Goal: Task Accomplishment & Management: Use online tool/utility

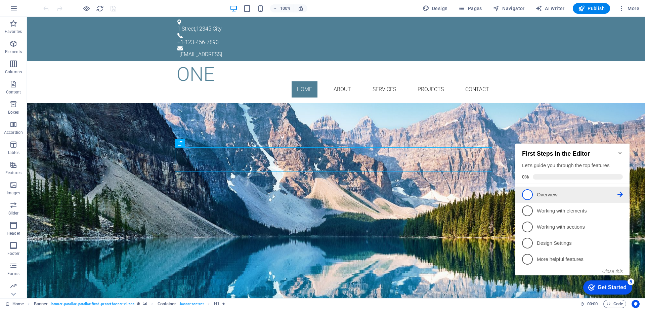
click at [528, 193] on span "1" at bounding box center [527, 194] width 11 height 11
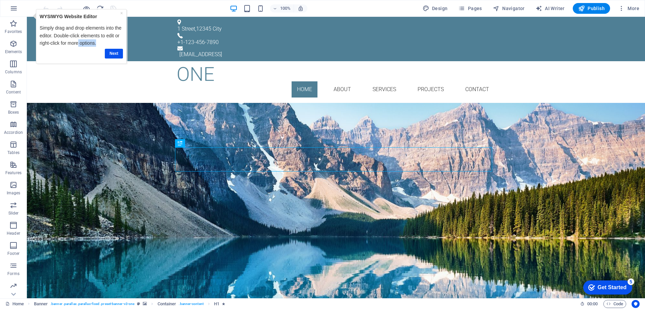
drag, startPoint x: 78, startPoint y: 42, endPoint x: 86, endPoint y: 89, distance: 47.5
click at [86, 65] on html "× WYSIWYG Website Editor Simply drag and drop elements into the editor. Double-…" at bounding box center [79, 37] width 97 height 56
click at [84, 103] on div "Your Title goes here Lorem ipsum dolor sit amet, consetetur sadipscing elitr, s…" at bounding box center [336, 166] width 618 height 127
click at [278, 154] on div "Your Title goes here" at bounding box center [335, 142] width 317 height 24
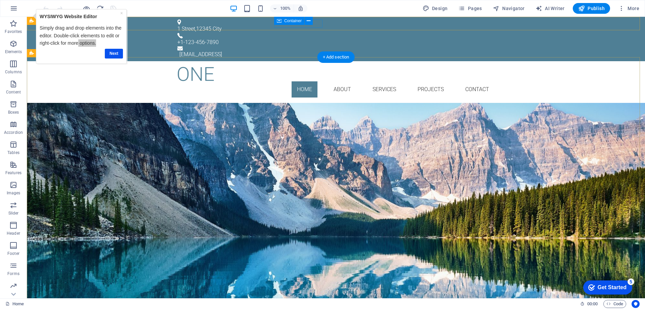
click at [199, 103] on div "Your Title goes here Lorem ipsum dolor sit amet, consetetur sadipscing elitr, s…" at bounding box center [336, 166] width 618 height 127
click at [12, 47] on icon "button" at bounding box center [13, 44] width 8 height 8
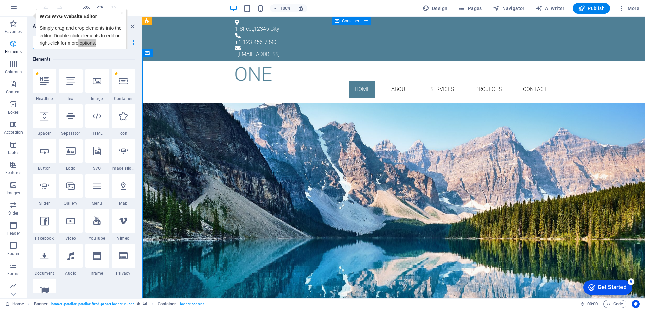
scroll to position [72, 0]
click at [11, 66] on icon "button" at bounding box center [13, 64] width 8 height 8
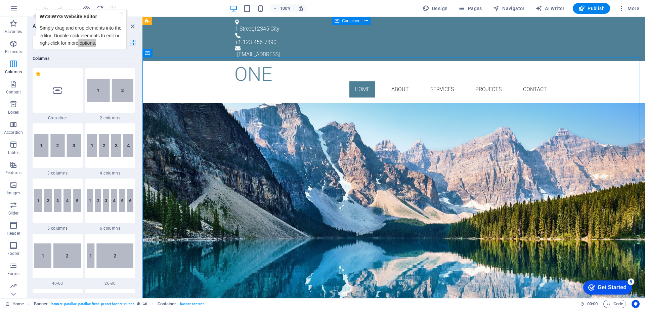
scroll to position [333, 0]
click at [13, 88] on span "Content" at bounding box center [13, 88] width 27 height 16
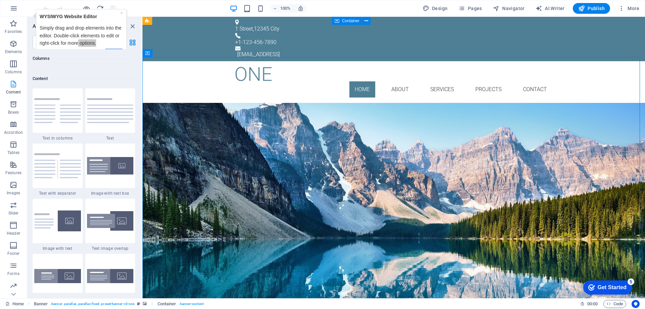
scroll to position [1176, 0]
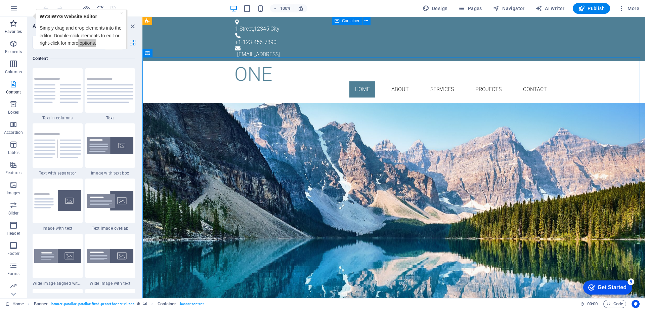
click at [14, 29] on p "Favorites" at bounding box center [13, 31] width 17 height 5
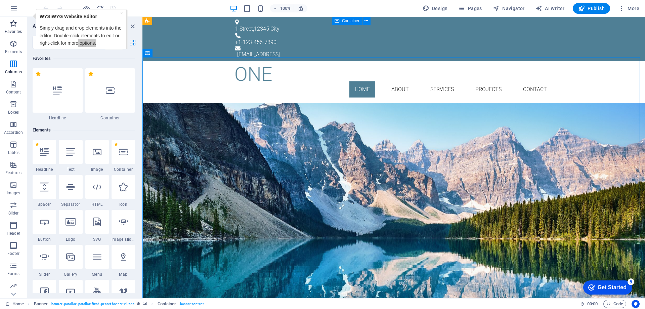
scroll to position [0, 0]
click at [9, 47] on icon "button" at bounding box center [13, 44] width 8 height 8
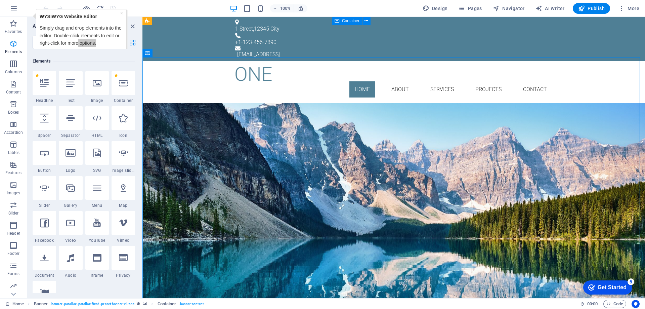
scroll to position [72, 0]
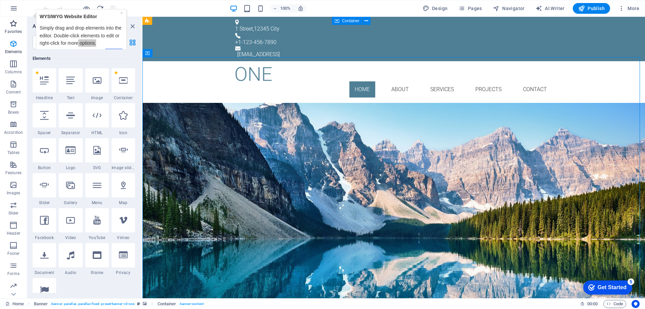
click at [12, 24] on icon "button" at bounding box center [13, 23] width 8 height 8
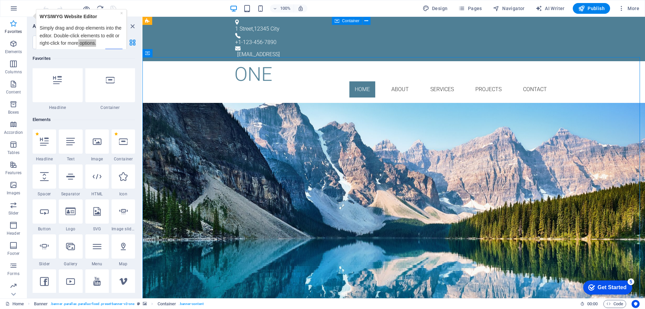
scroll to position [0, 0]
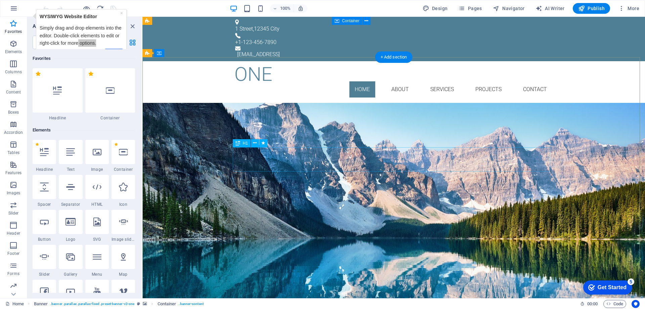
click at [332, 154] on div "Your Title goes here" at bounding box center [393, 142] width 317 height 24
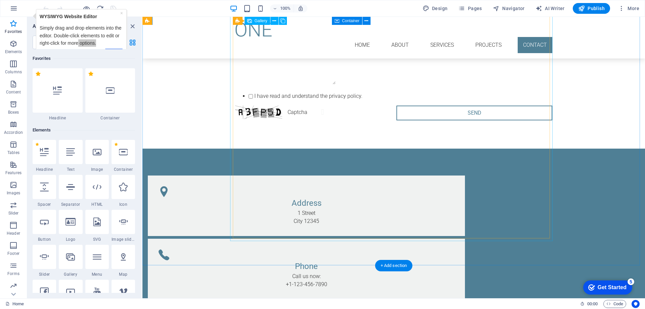
scroll to position [1230, 0]
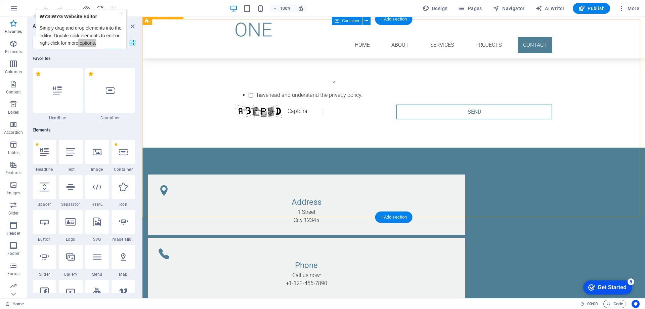
click at [195, 109] on div "Contact us! I have read and understand the privacy policy. Unreadable? Load new…" at bounding box center [393, 47] width 503 height 200
click at [11, 47] on icon "button" at bounding box center [13, 44] width 8 height 8
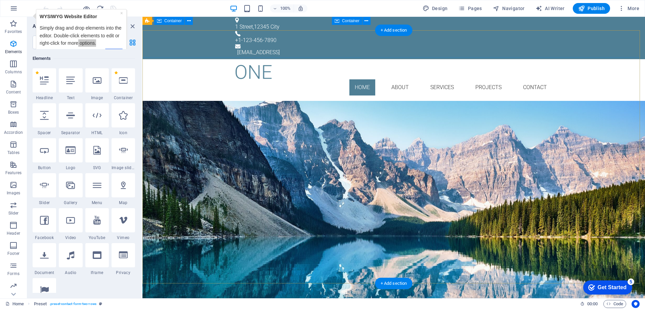
scroll to position [0, 0]
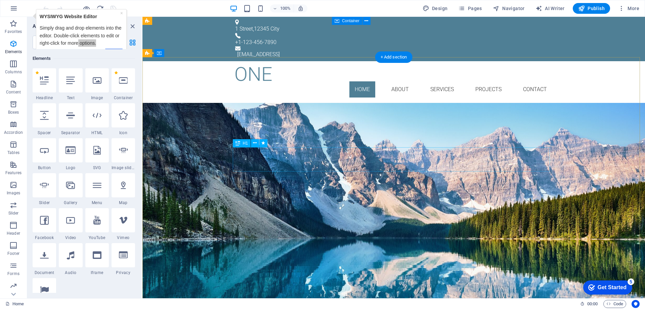
click at [381, 154] on div "Your Title goes here" at bounding box center [393, 142] width 317 height 24
drag, startPoint x: 389, startPoint y: 160, endPoint x: 254, endPoint y: 160, distance: 135.1
click at [316, 154] on div "Your Title goes here" at bounding box center [393, 142] width 317 height 24
click at [323, 154] on div "Your Title goes here" at bounding box center [393, 142] width 317 height 24
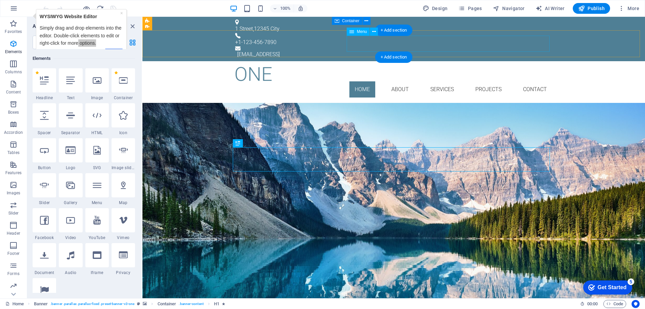
click at [397, 81] on nav "Home About Services Projects Contact" at bounding box center [393, 89] width 317 height 16
click at [440, 81] on nav "Home About Services Projects Contact" at bounding box center [393, 89] width 317 height 16
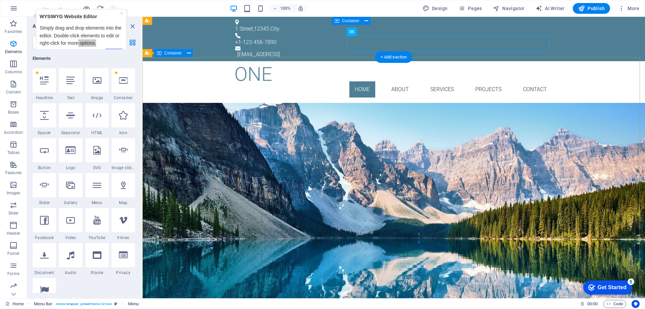
click at [338, 103] on div "Your Title goes here Lorem ipsum dolor sit amet, consetetur sadipscing elitr, s…" at bounding box center [393, 166] width 503 height 127
click at [327, 154] on div "Your Title goes here" at bounding box center [393, 142] width 317 height 24
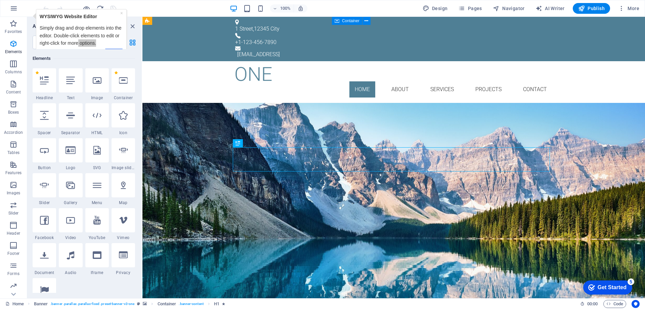
click at [598, 283] on div "checkmark Get Started 5" at bounding box center [607, 287] width 49 height 14
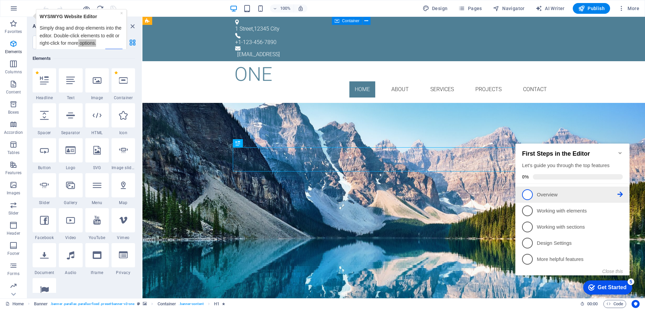
click at [532, 191] on span "1" at bounding box center [527, 194] width 11 height 11
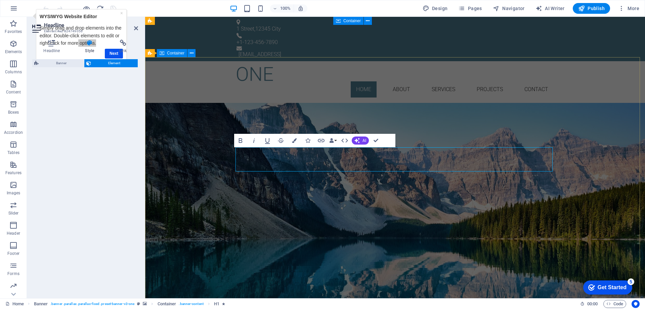
select select "fade"
select select "s"
select select "onload"
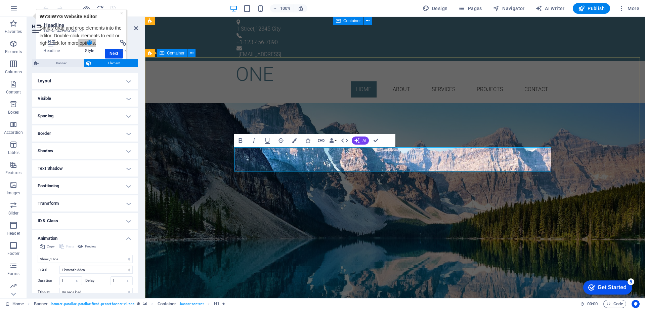
click at [196, 131] on div "Your Title goes here Lorem ipsum dolor sit amet, consetetur sadipscing elitr, s…" at bounding box center [395, 166] width 500 height 127
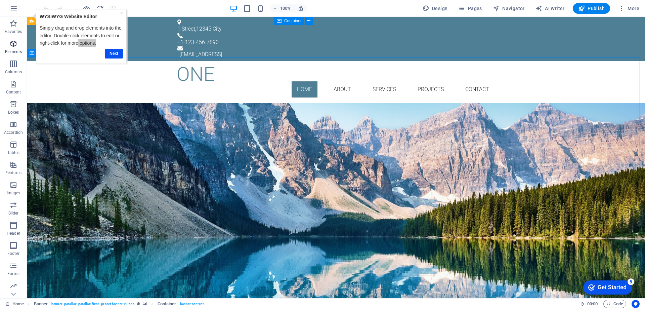
click at [15, 46] on icon "button" at bounding box center [13, 44] width 8 height 8
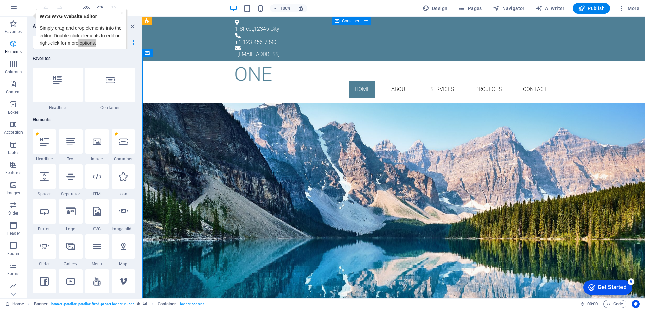
scroll to position [72, 0]
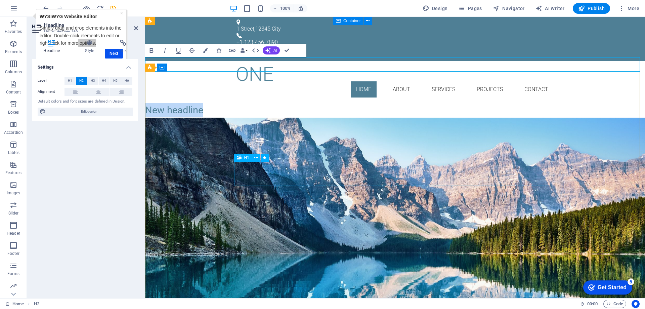
click at [295, 169] on div "Your Title goes here" at bounding box center [395, 157] width 317 height 24
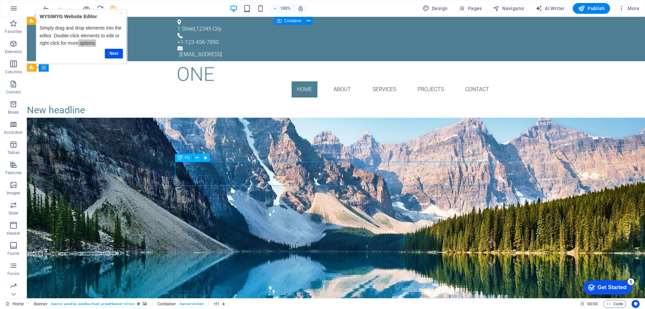
click at [295, 169] on div "Your Title goes here" at bounding box center [335, 157] width 317 height 24
click at [255, 169] on div "Your Title goes here" at bounding box center [335, 157] width 317 height 24
click at [17, 47] on icon "button" at bounding box center [13, 44] width 8 height 8
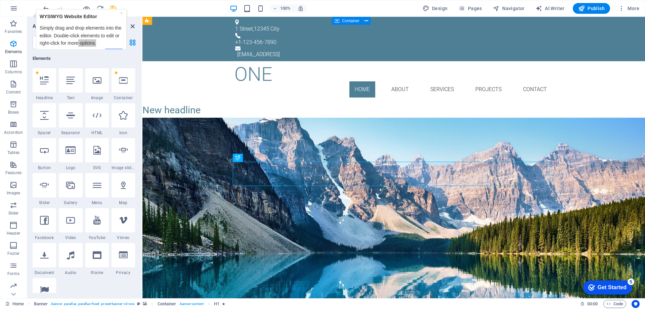
drag, startPoint x: 132, startPoint y: 27, endPoint x: 106, endPoint y: 9, distance: 31.3
click at [132, 27] on icon "close panel" at bounding box center [133, 27] width 8 height 8
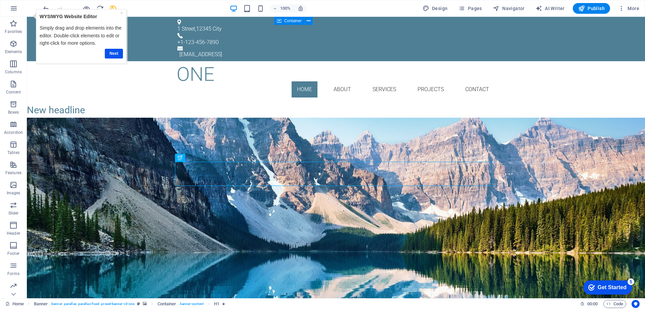
drag, startPoint x: 120, startPoint y: 14, endPoint x: 153, endPoint y: 23, distance: 34.3
click at [120, 14] on div "×" at bounding box center [121, 12] width 3 height 7
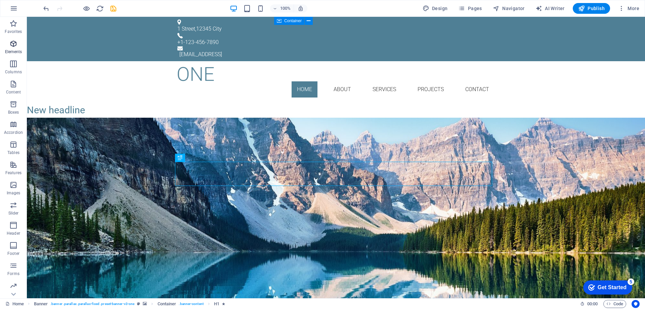
click at [16, 45] on icon "button" at bounding box center [13, 44] width 8 height 8
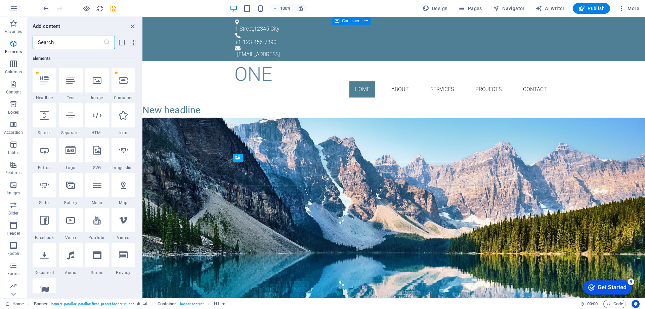
click at [57, 43] on input "text" at bounding box center [68, 42] width 71 height 13
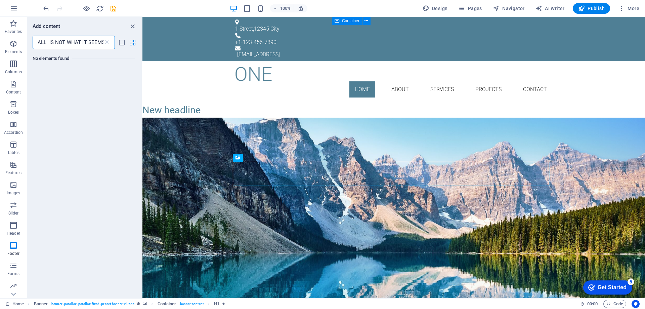
scroll to position [0, 0]
type input "ALL IS NOT WHAT IT SEEMS"
click at [122, 43] on icon "list-view" at bounding box center [122, 43] width 8 height 8
click at [258, 169] on div "Your Title goes here" at bounding box center [393, 157] width 317 height 24
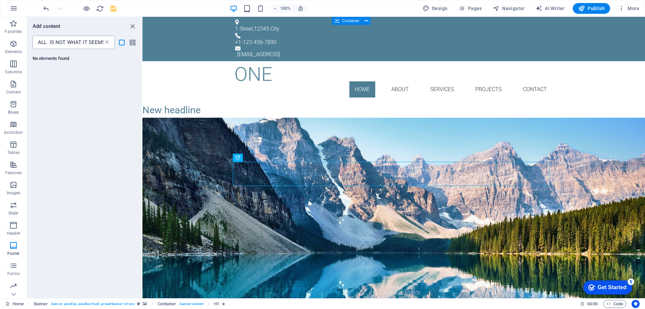
click at [107, 44] on icon at bounding box center [107, 42] width 7 height 7
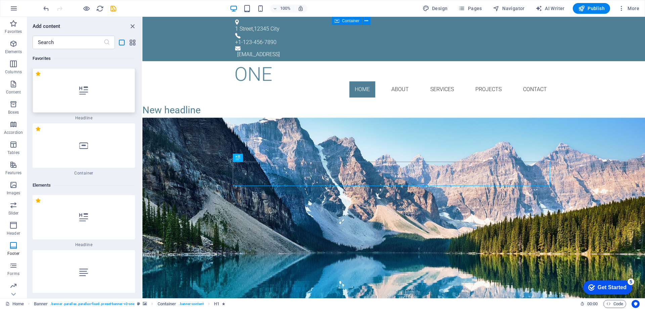
click at [87, 96] on div at bounding box center [84, 90] width 102 height 44
